Goal: Transaction & Acquisition: Purchase product/service

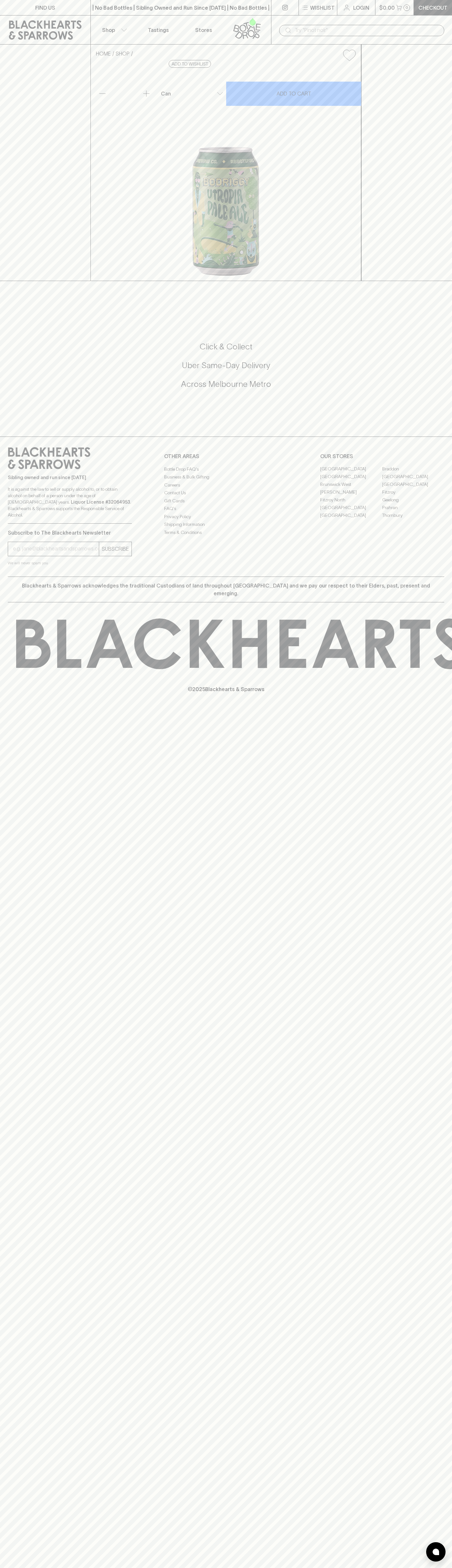
click at [101, 29] on button "Shop" at bounding box center [113, 29] width 45 height 29
click at [431, 693] on div at bounding box center [226, 784] width 452 height 1568
click at [123, 1567] on html "FIND US | No Bad Bottles | Sibling Owned and Run Since [DATE] | No Bad Bottles …" at bounding box center [226, 784] width 452 height 1568
click at [6, 438] on div at bounding box center [226, 784] width 452 height 1568
